Goal: Information Seeking & Learning: Learn about a topic

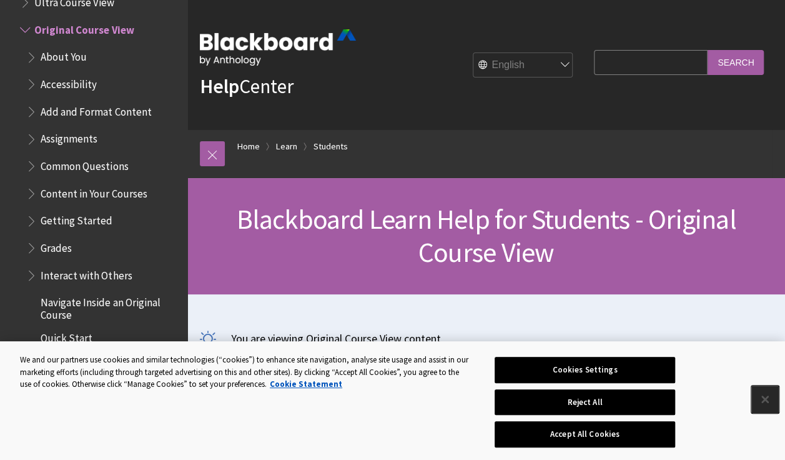
click at [771, 397] on button "Close" at bounding box center [764, 398] width 27 height 27
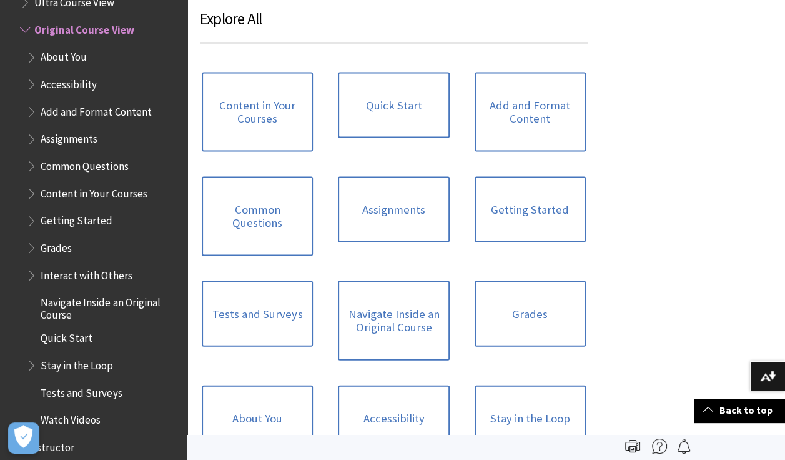
scroll to position [1082, 0]
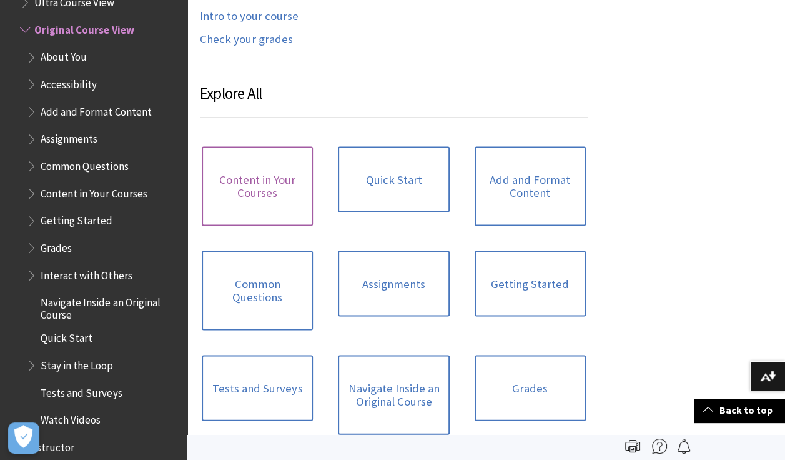
click at [250, 184] on link "Content in Your Courses" at bounding box center [257, 185] width 111 height 79
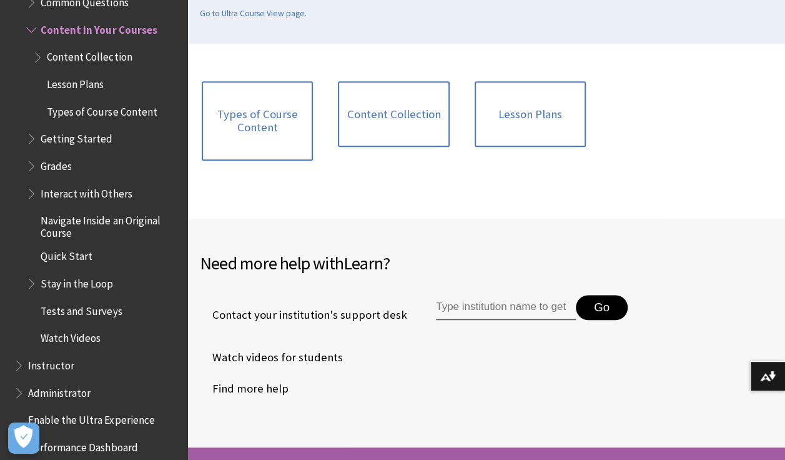
scroll to position [333, 0]
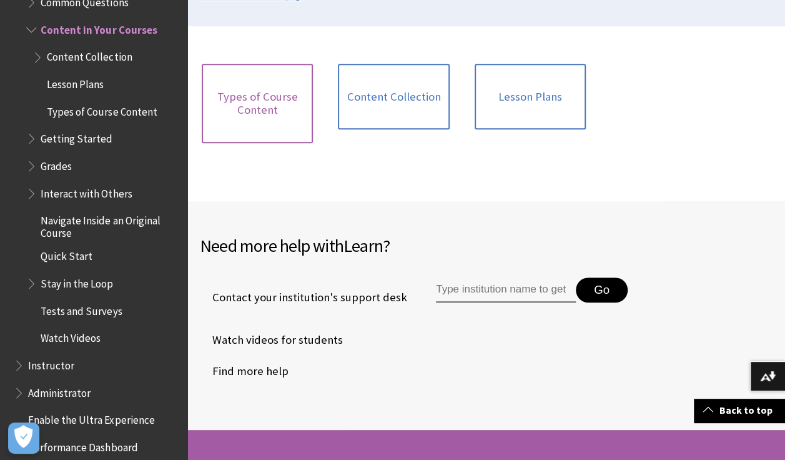
click at [275, 77] on link "Types of Course Content" at bounding box center [257, 103] width 111 height 79
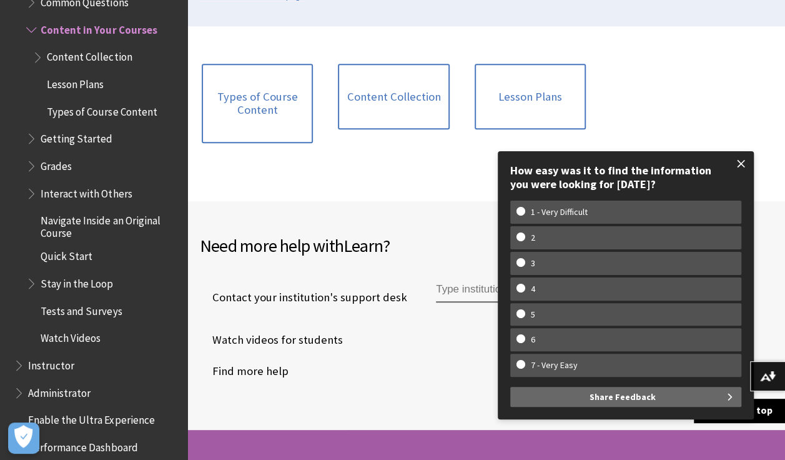
click at [748, 164] on span at bounding box center [741, 164] width 26 height 26
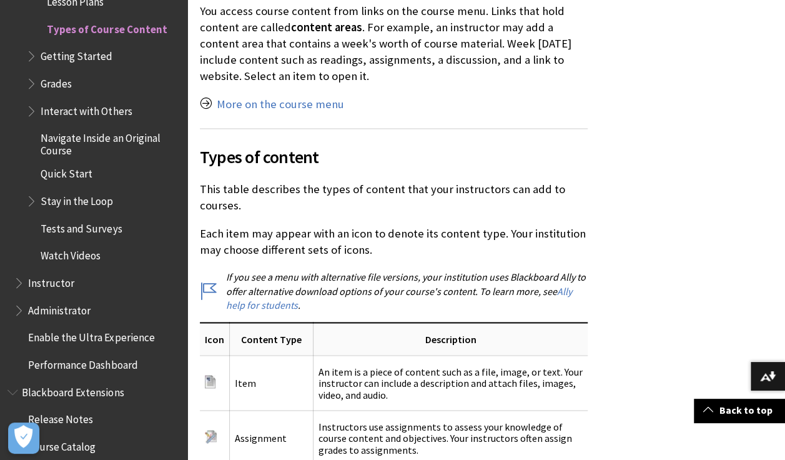
scroll to position [999, 0]
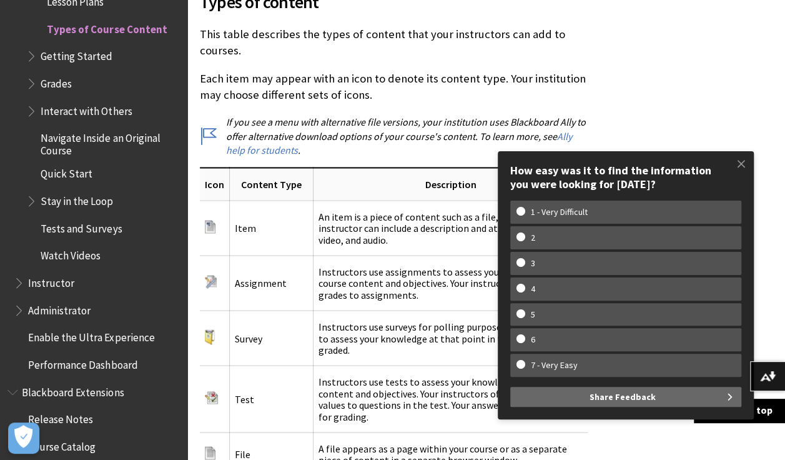
click at [71, 224] on span "Tests and Surveys" at bounding box center [81, 226] width 81 height 17
click at [743, 157] on span at bounding box center [741, 164] width 26 height 26
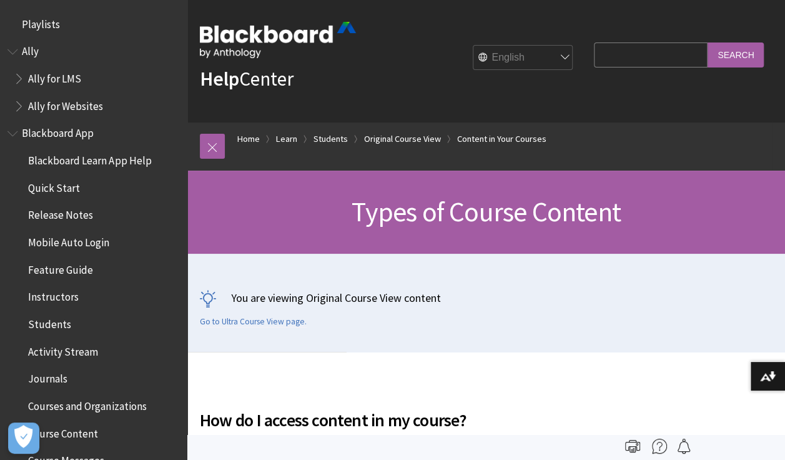
scroll to position [0, 0]
